Goal: Find specific page/section

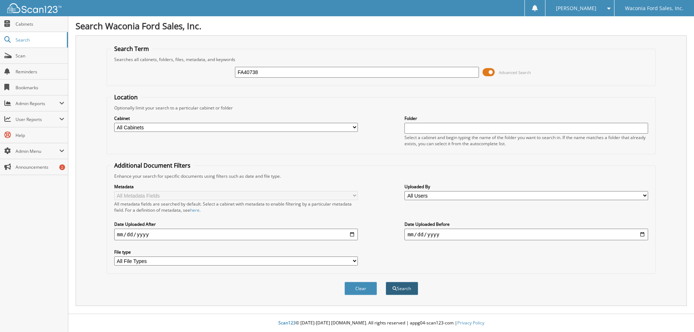
type input "FA40738"
click at [397, 285] on button "Search" at bounding box center [402, 288] width 33 height 13
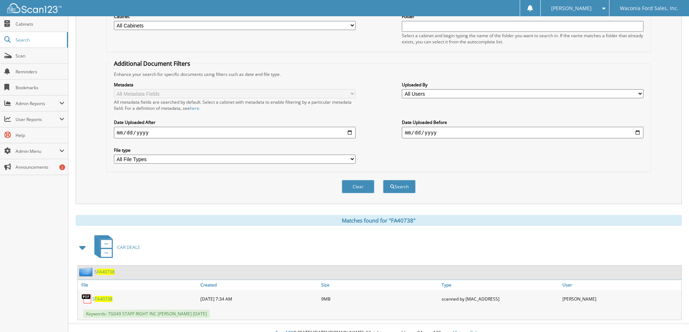
scroll to position [112, 0]
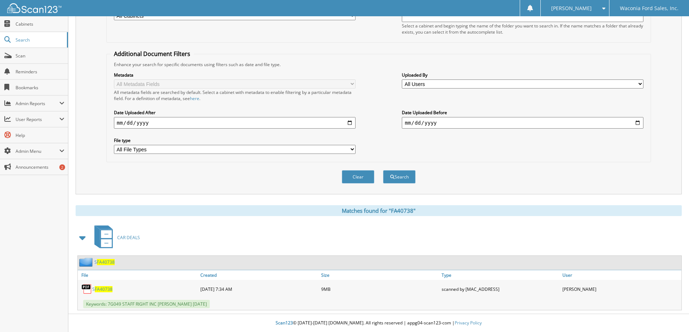
click at [104, 288] on span "FA40738" at bounding box center [104, 289] width 18 height 6
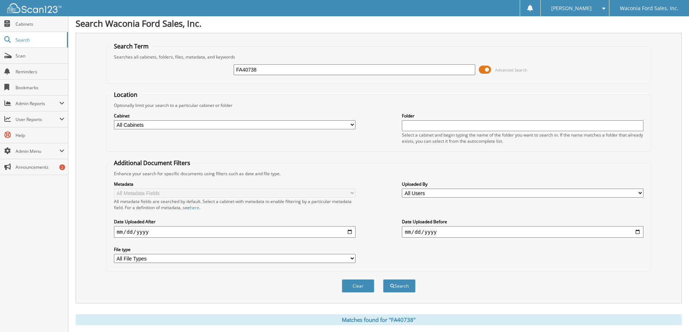
scroll to position [0, 0]
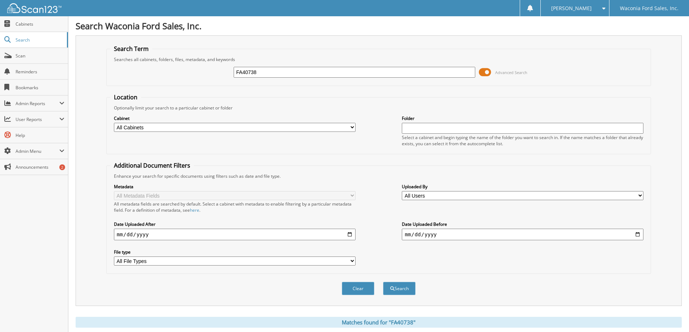
drag, startPoint x: 282, startPoint y: 74, endPoint x: 222, endPoint y: 74, distance: 59.3
click at [219, 73] on div "FA40738 Advanced Search" at bounding box center [378, 73] width 536 height 20
paste input "B72690"
type input "FB72690"
click at [400, 292] on button "Search" at bounding box center [399, 288] width 33 height 13
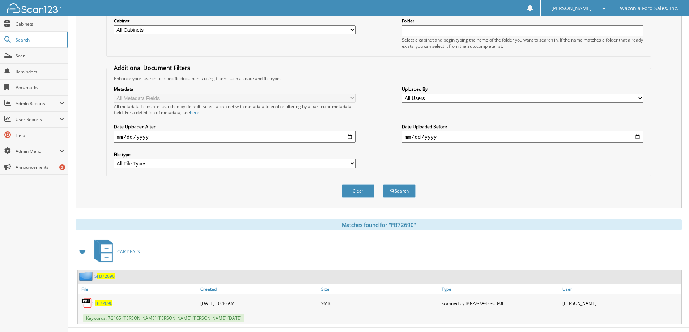
scroll to position [112, 0]
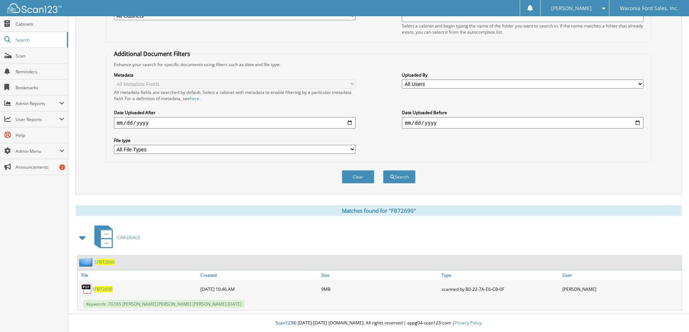
click at [104, 289] on span "FB72690" at bounding box center [104, 289] width 18 height 6
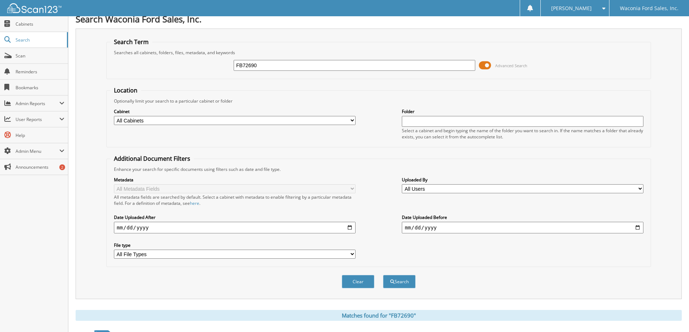
scroll to position [0, 0]
